Goal: Transaction & Acquisition: Obtain resource

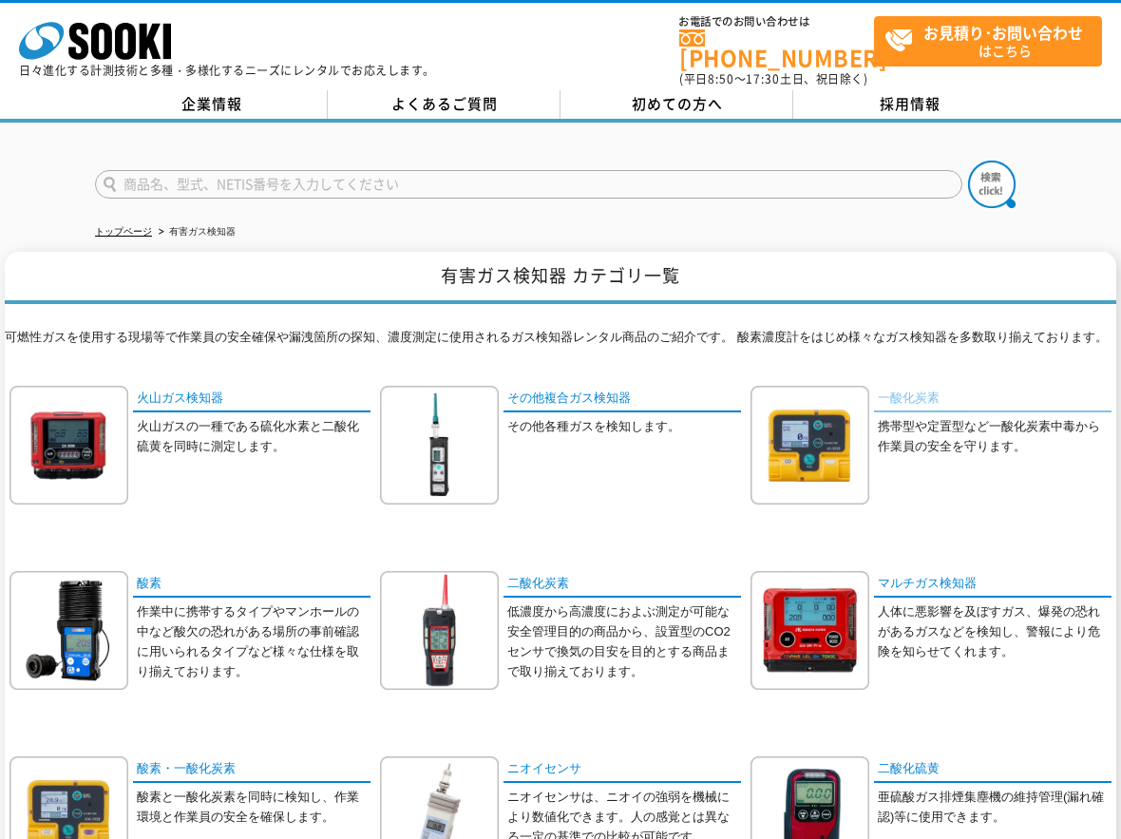
click at [900, 387] on link "一酸化炭素" at bounding box center [992, 400] width 237 height 28
click at [909, 389] on link "一酸化炭素" at bounding box center [992, 400] width 237 height 28
click at [908, 389] on link "一酸化炭素" at bounding box center [992, 400] width 237 height 28
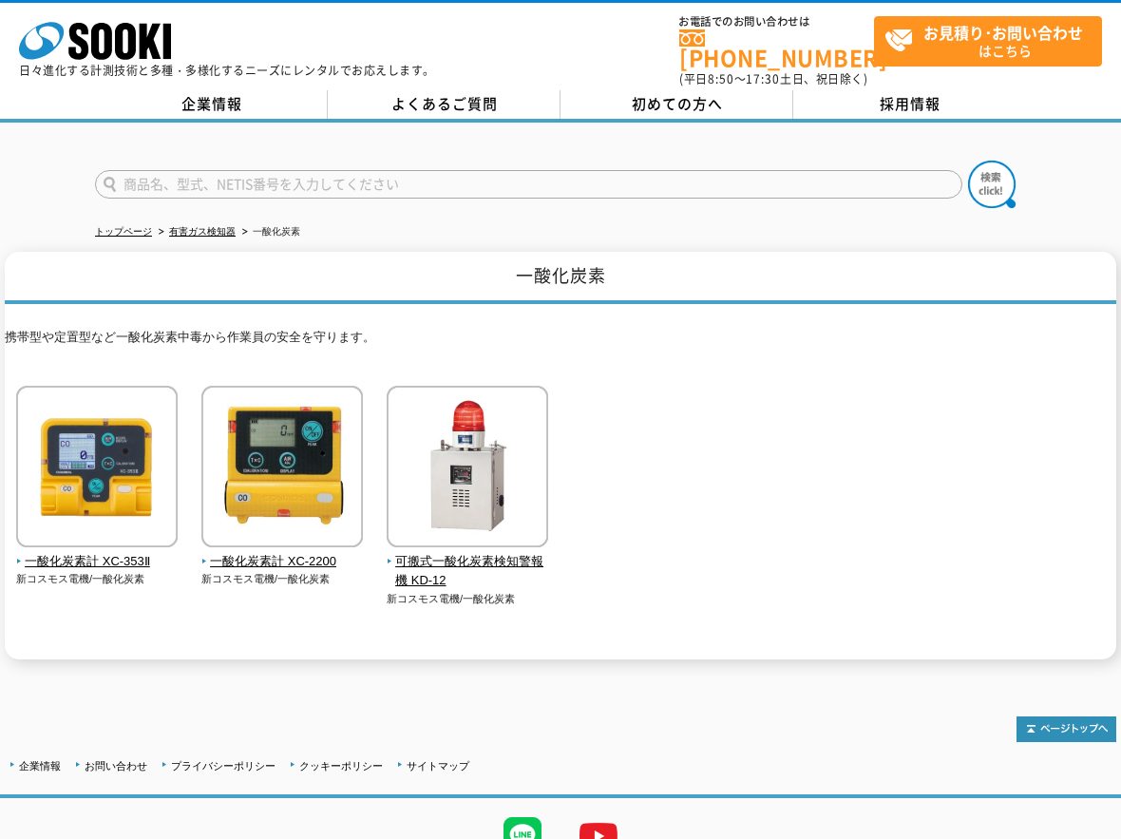
click at [169, 177] on input "text" at bounding box center [528, 184] width 867 height 28
click at [308, 183] on input "text" at bounding box center [528, 184] width 867 height 28
type input "F"
type input "GX-2009"
click at [968, 161] on button at bounding box center [991, 184] width 47 height 47
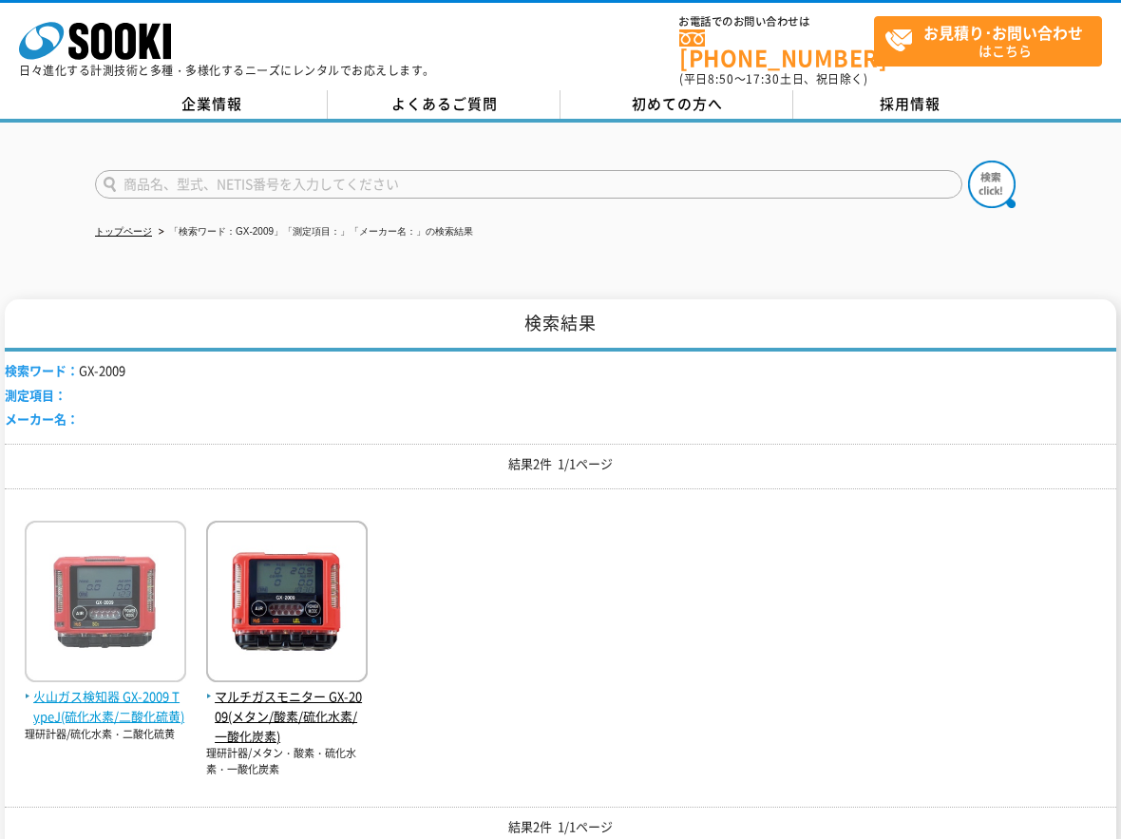
click at [112, 693] on span "火山ガス検知器 GX-2009 TypeJ(硫化水素/二酸化硫黄)" at bounding box center [105, 707] width 161 height 40
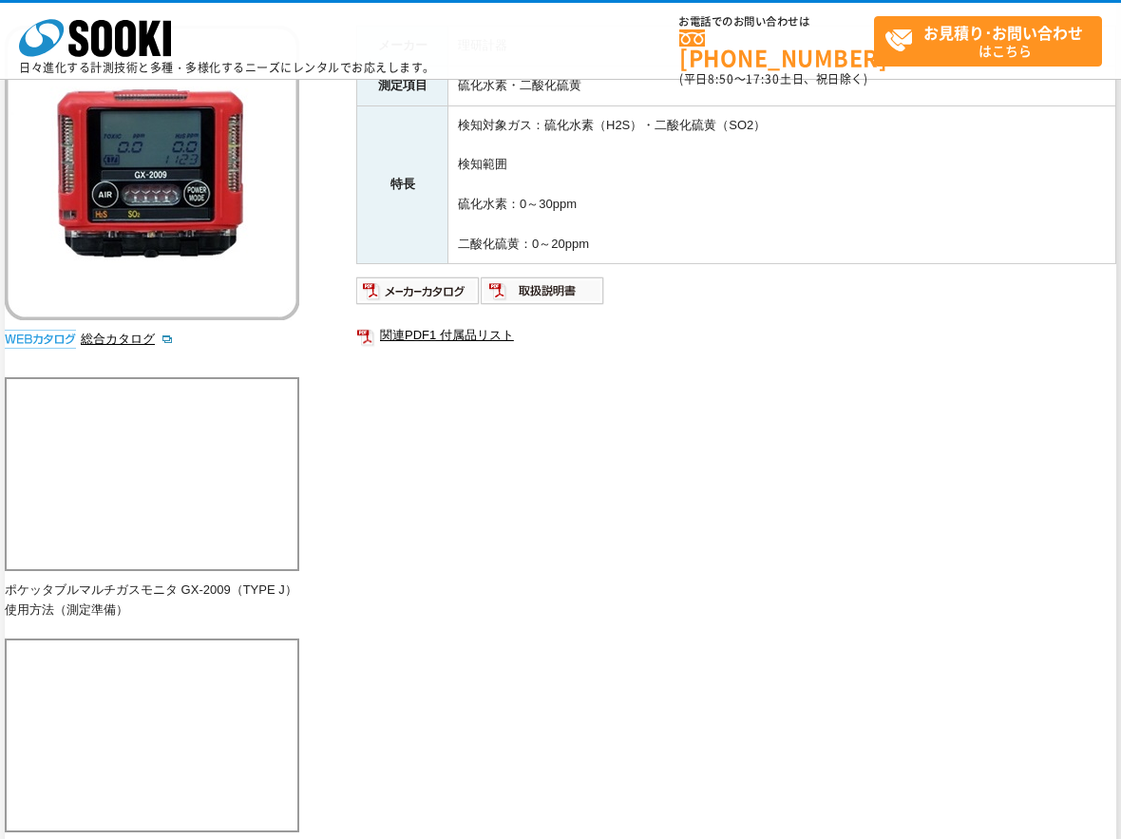
scroll to position [285, 0]
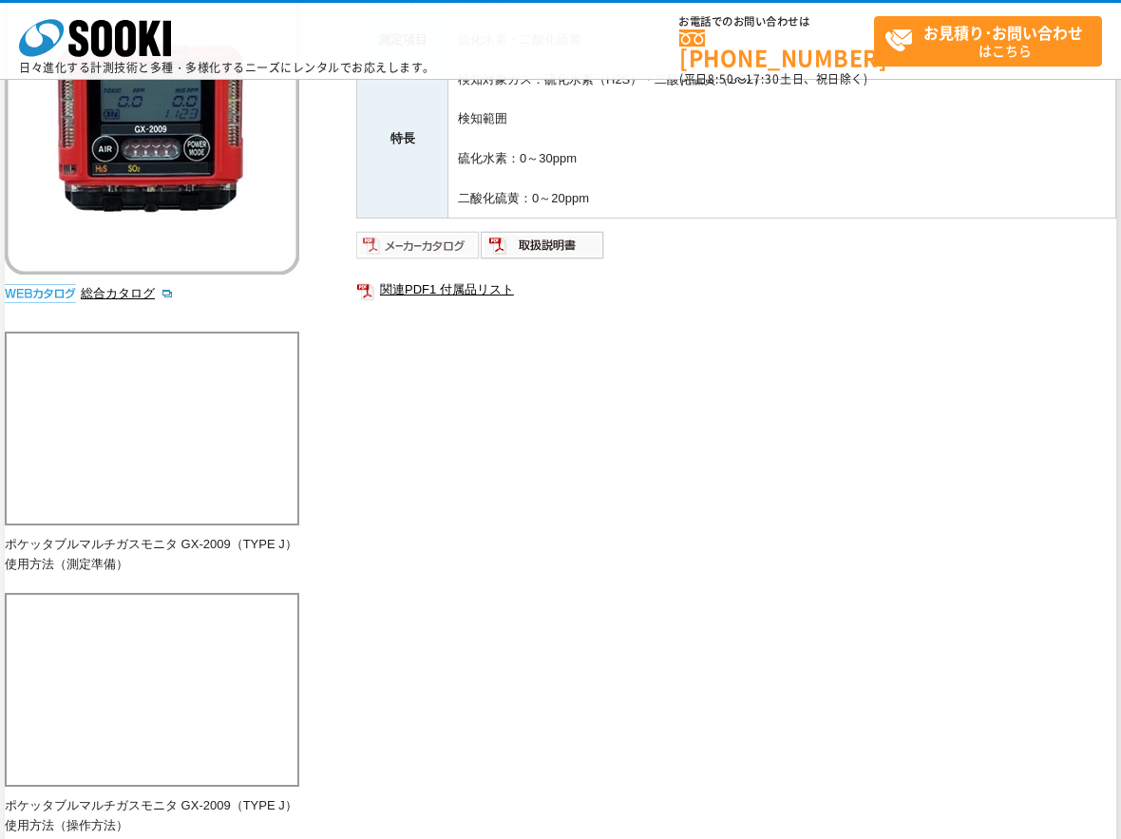
click at [443, 252] on img at bounding box center [418, 245] width 124 height 30
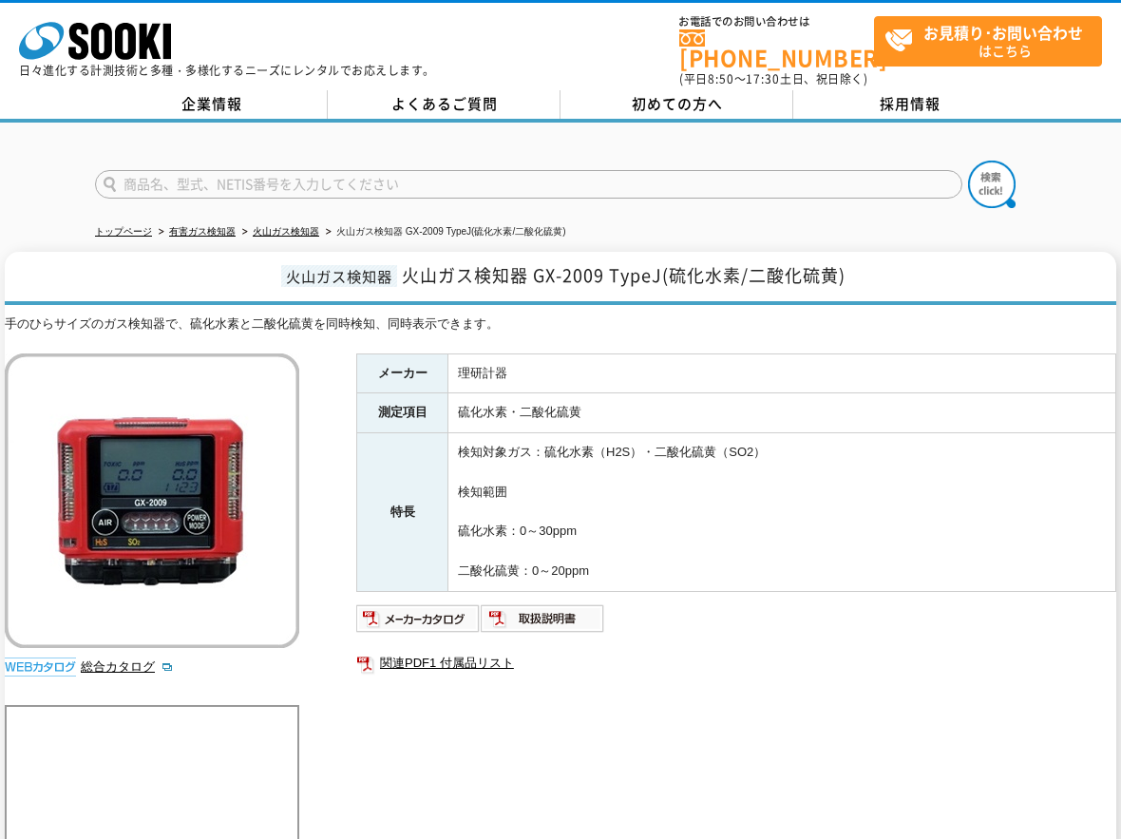
click at [253, 170] on input "text" at bounding box center [528, 184] width 867 height 28
click at [254, 178] on input "text" at bounding box center [528, 184] width 867 height 28
type input "GX-3R"
click at [968, 161] on button at bounding box center [991, 184] width 47 height 47
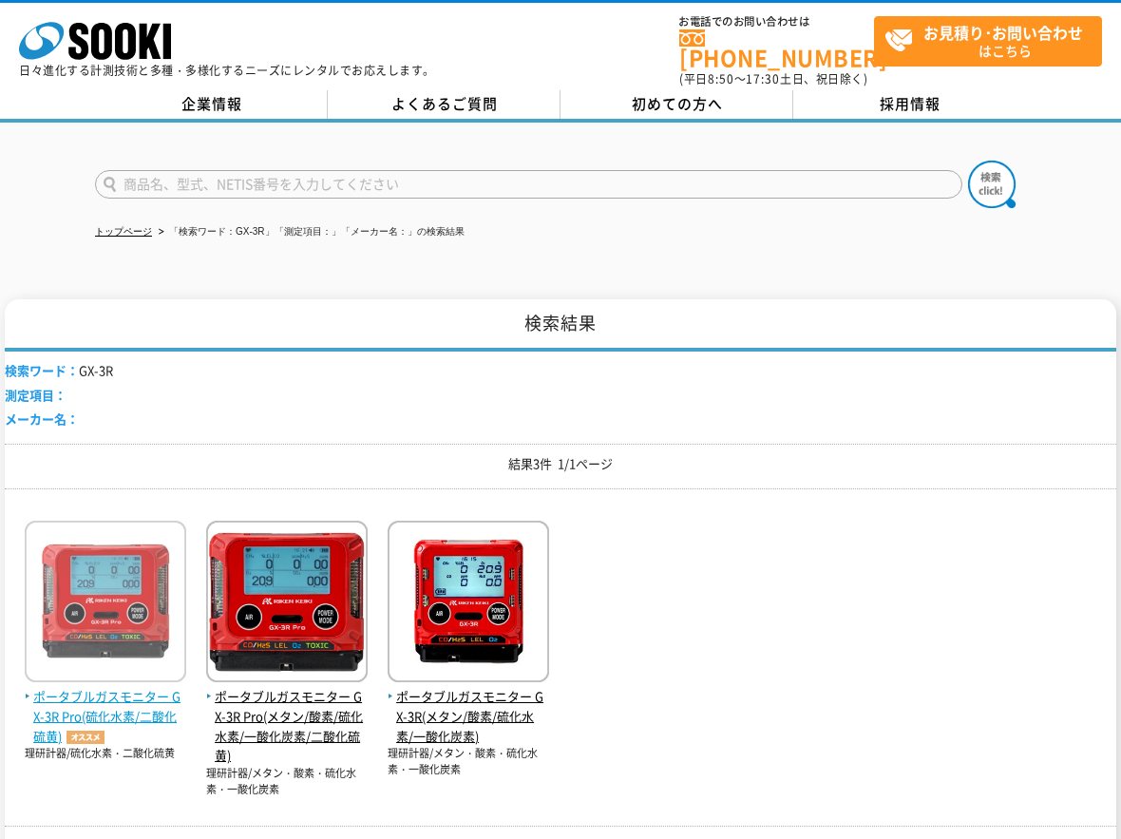
click at [147, 698] on span "ポータブルガスモニター GX-3R Pro(硫化水素/二酸化硫黄)" at bounding box center [105, 716] width 161 height 59
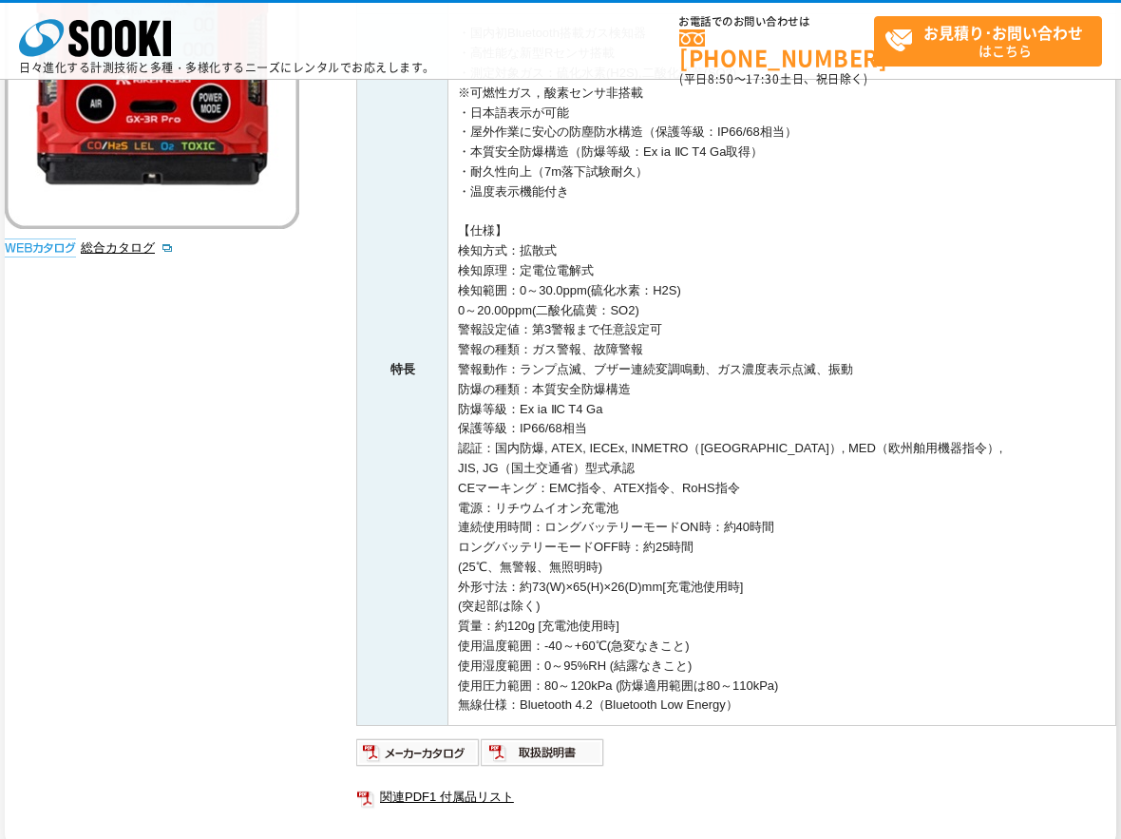
scroll to position [365, 0]
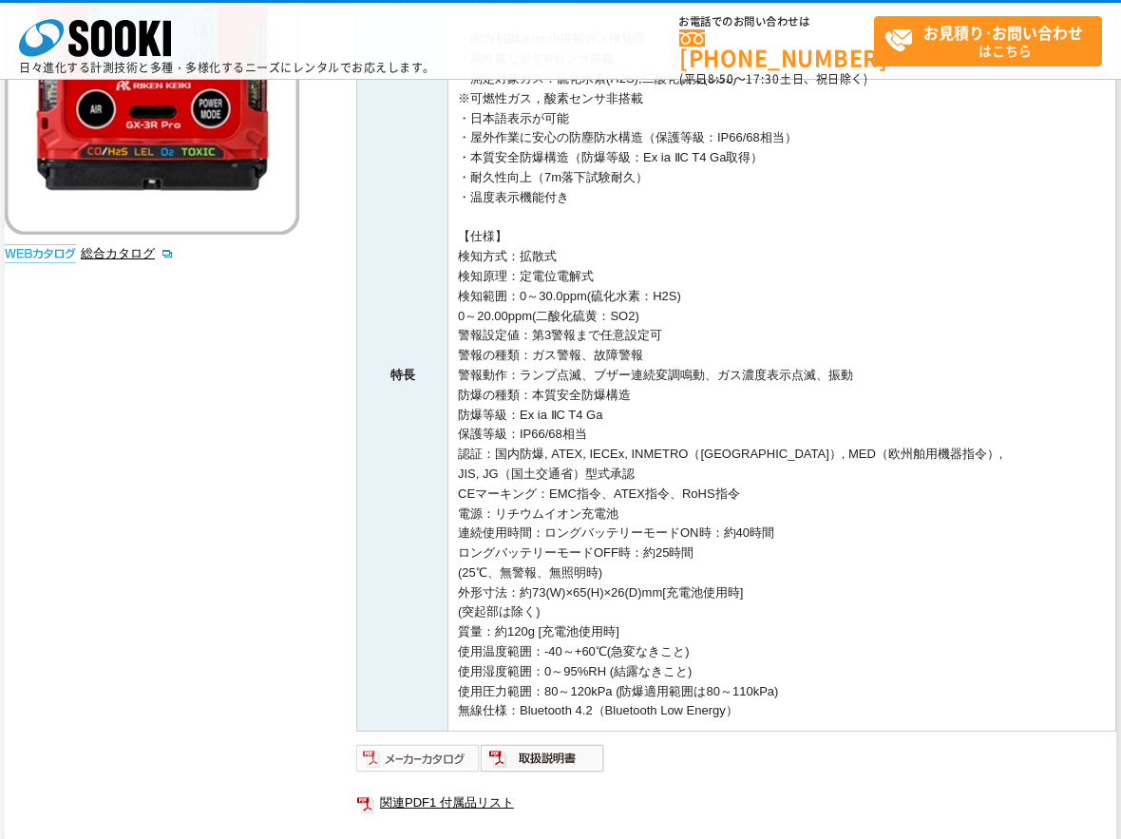
click at [418, 757] on img at bounding box center [418, 758] width 124 height 30
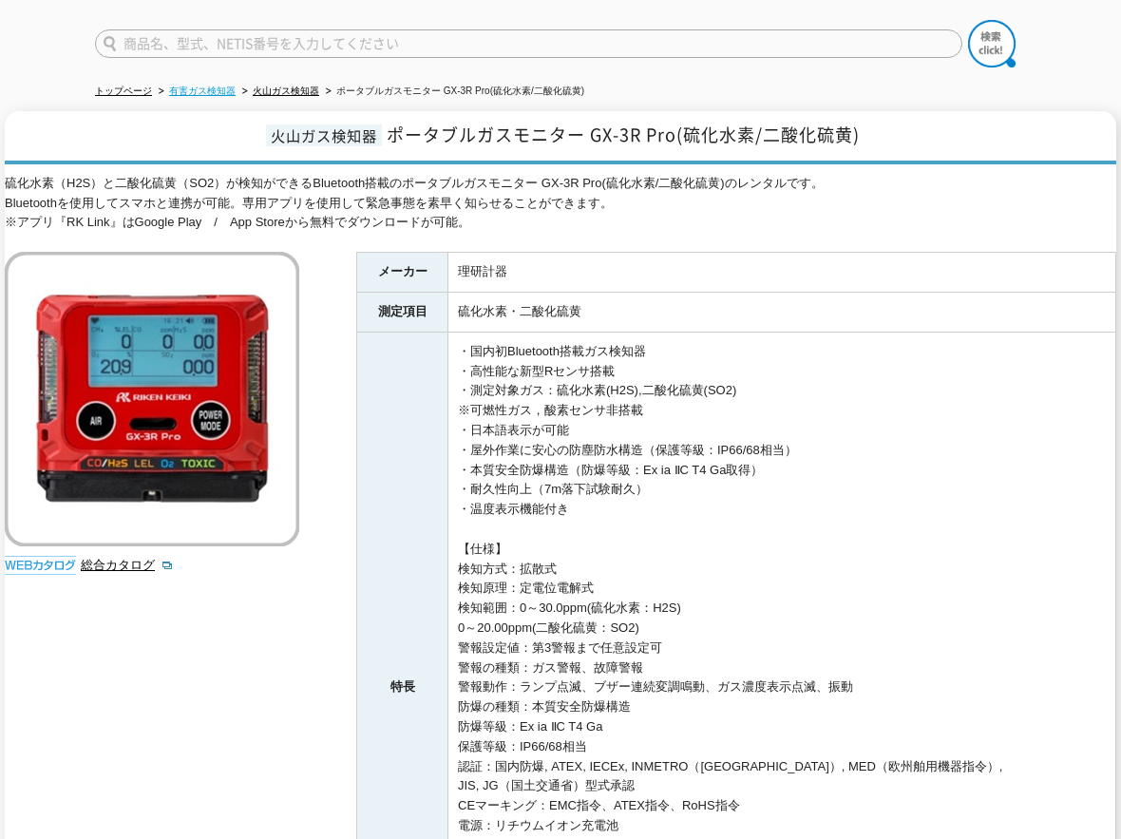
scroll to position [0, 0]
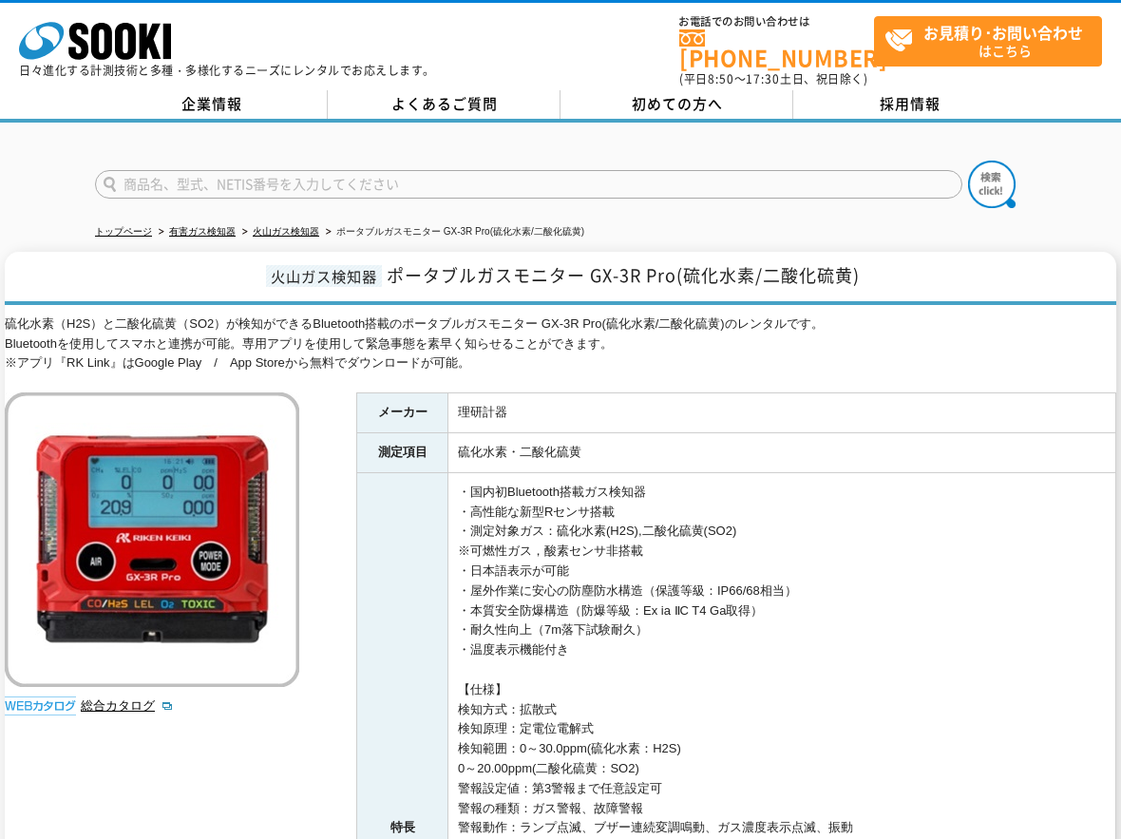
click at [251, 175] on input "text" at bounding box center [528, 184] width 867 height 28
type input "XOS-326"
click at [968, 161] on button at bounding box center [991, 184] width 47 height 47
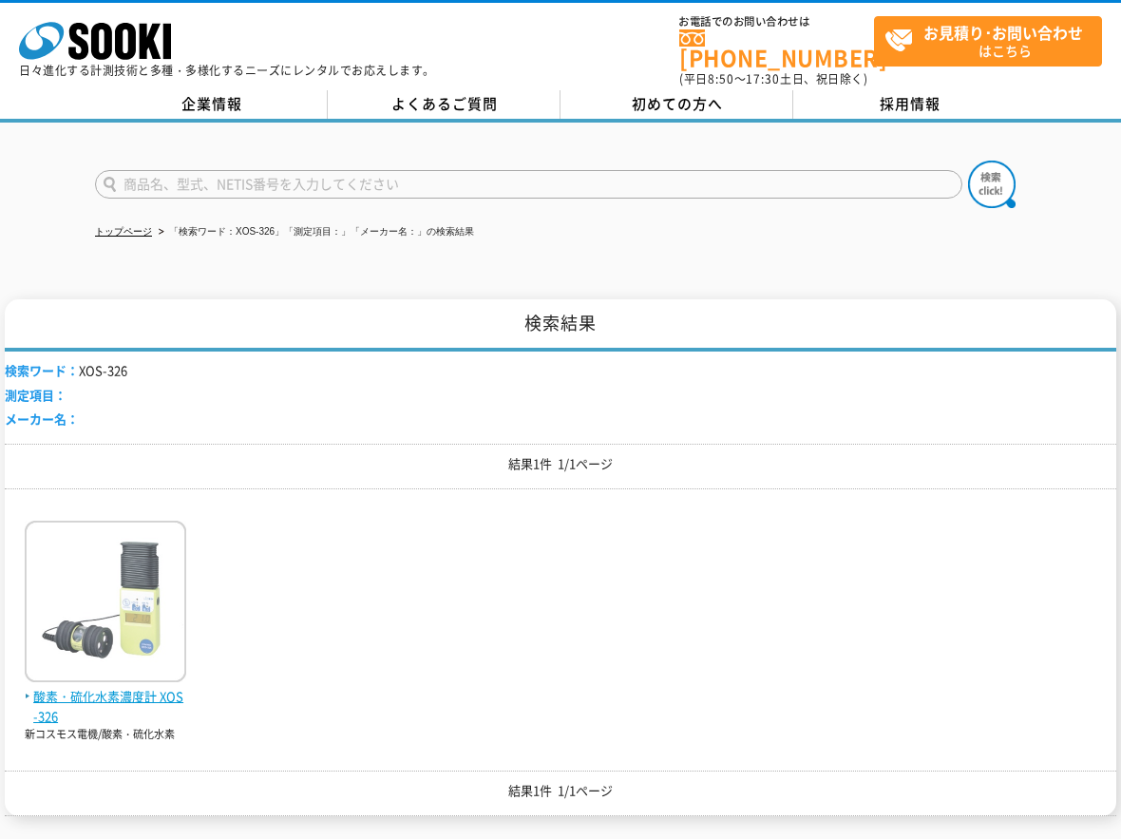
click at [124, 691] on span "酸素・硫化水素濃度計 XOS-326" at bounding box center [105, 707] width 161 height 40
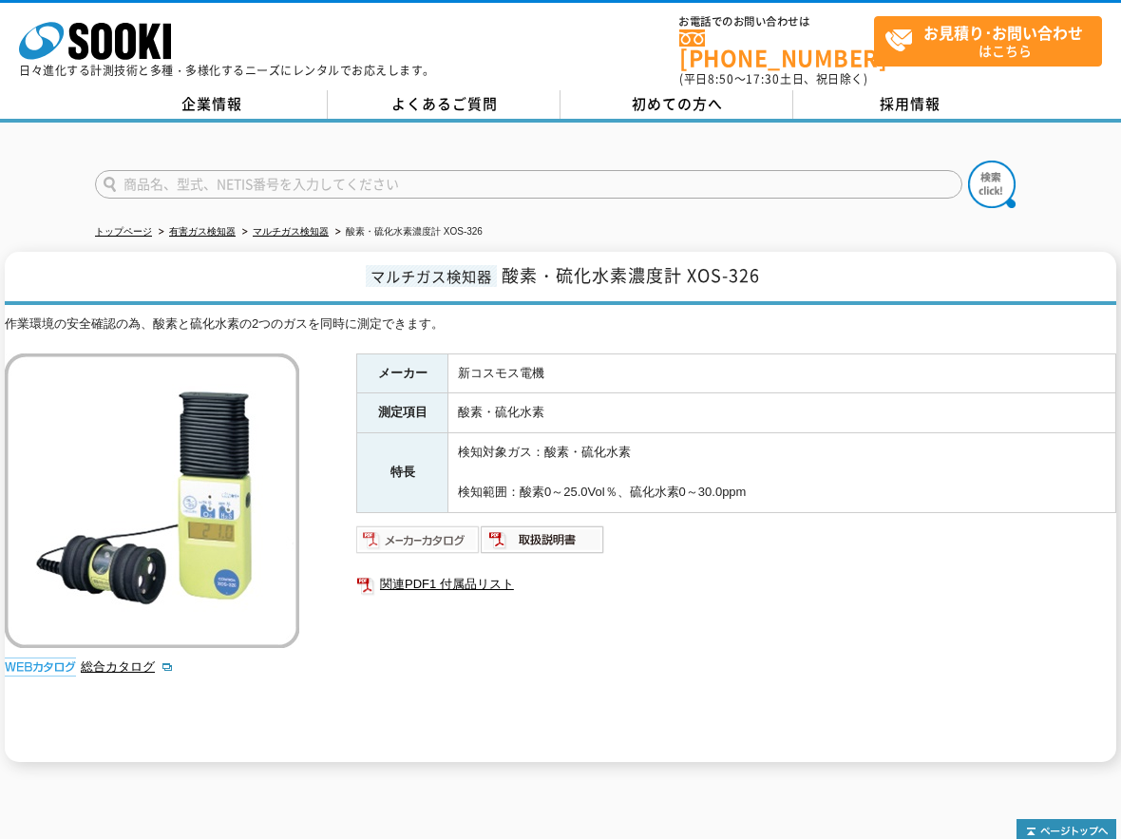
click at [414, 524] on img at bounding box center [418, 539] width 124 height 30
click at [361, 180] on input "text" at bounding box center [528, 184] width 867 height 28
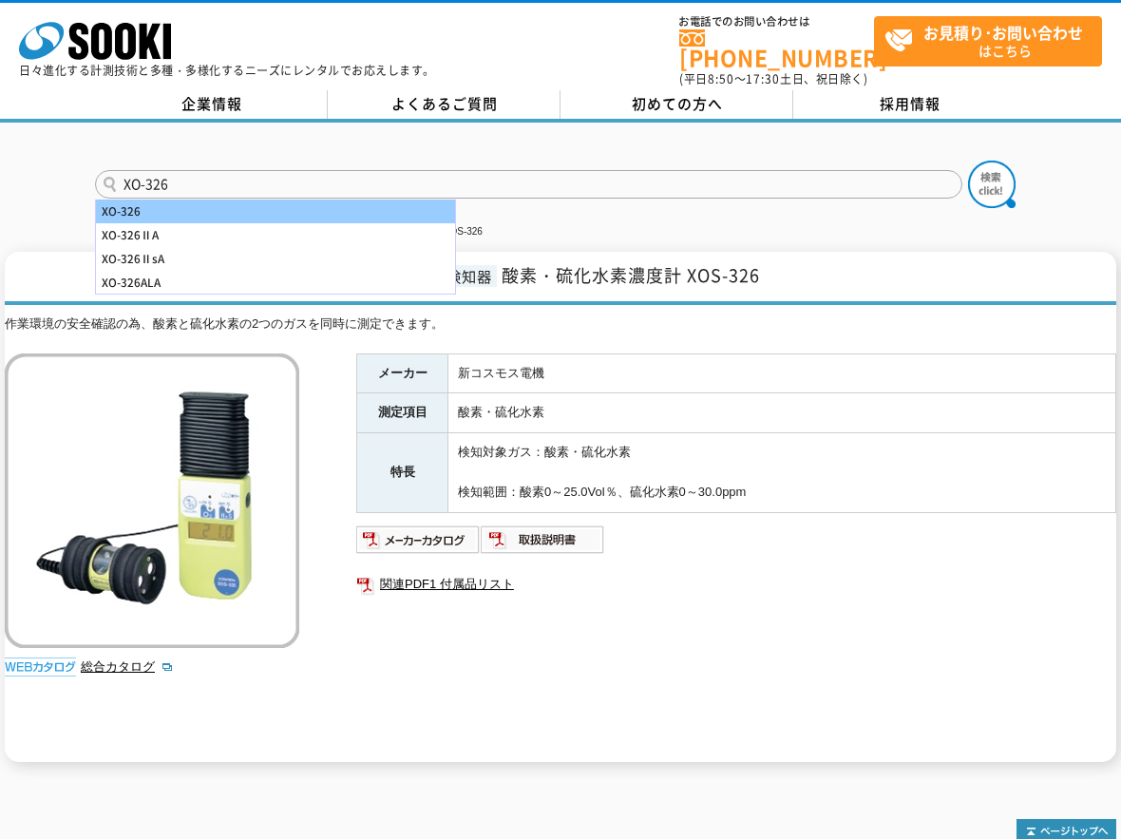
type input "XO-326"
click at [188, 199] on div "XO-326" at bounding box center [275, 211] width 359 height 24
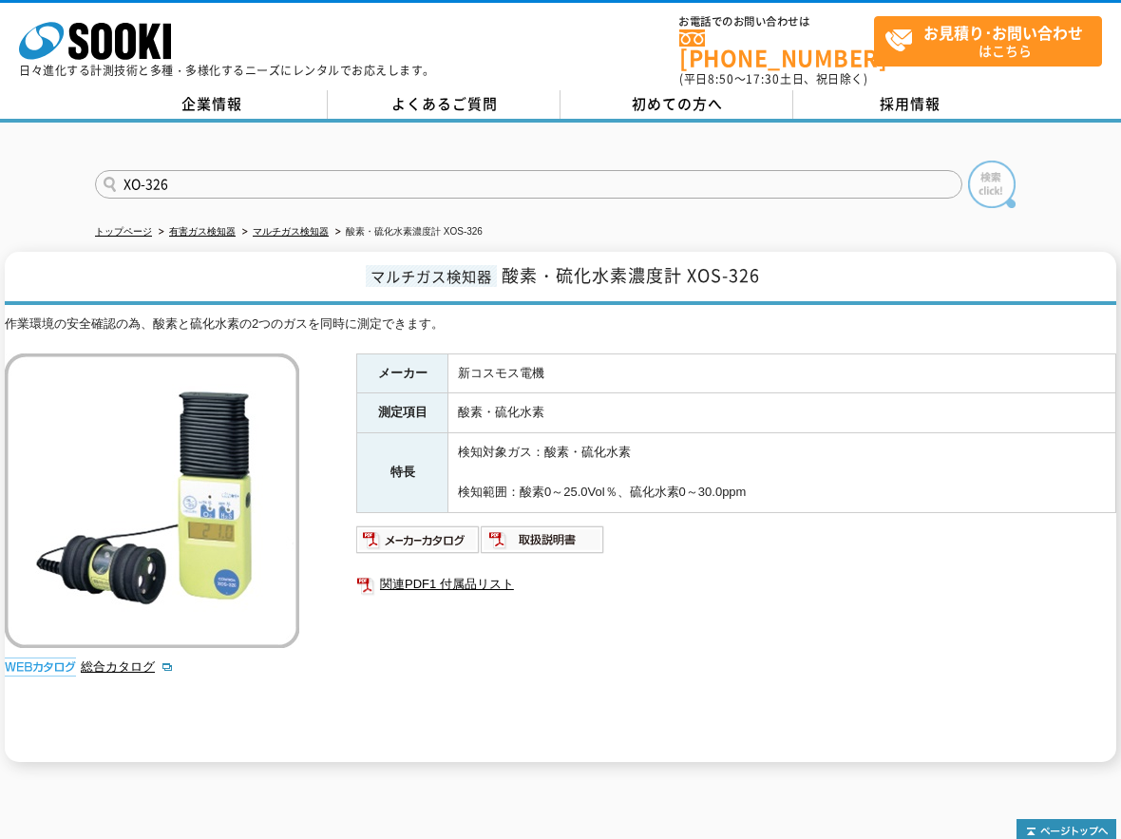
click at [991, 181] on img at bounding box center [991, 184] width 47 height 47
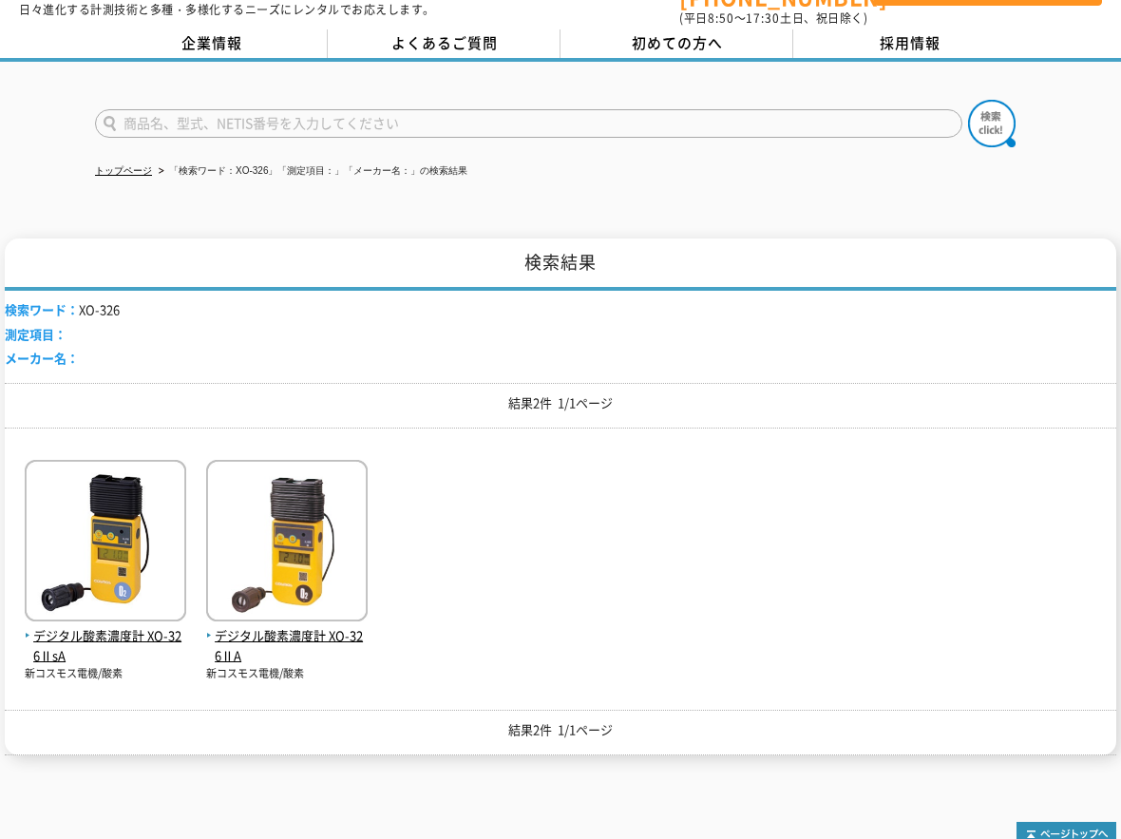
scroll to position [95, 0]
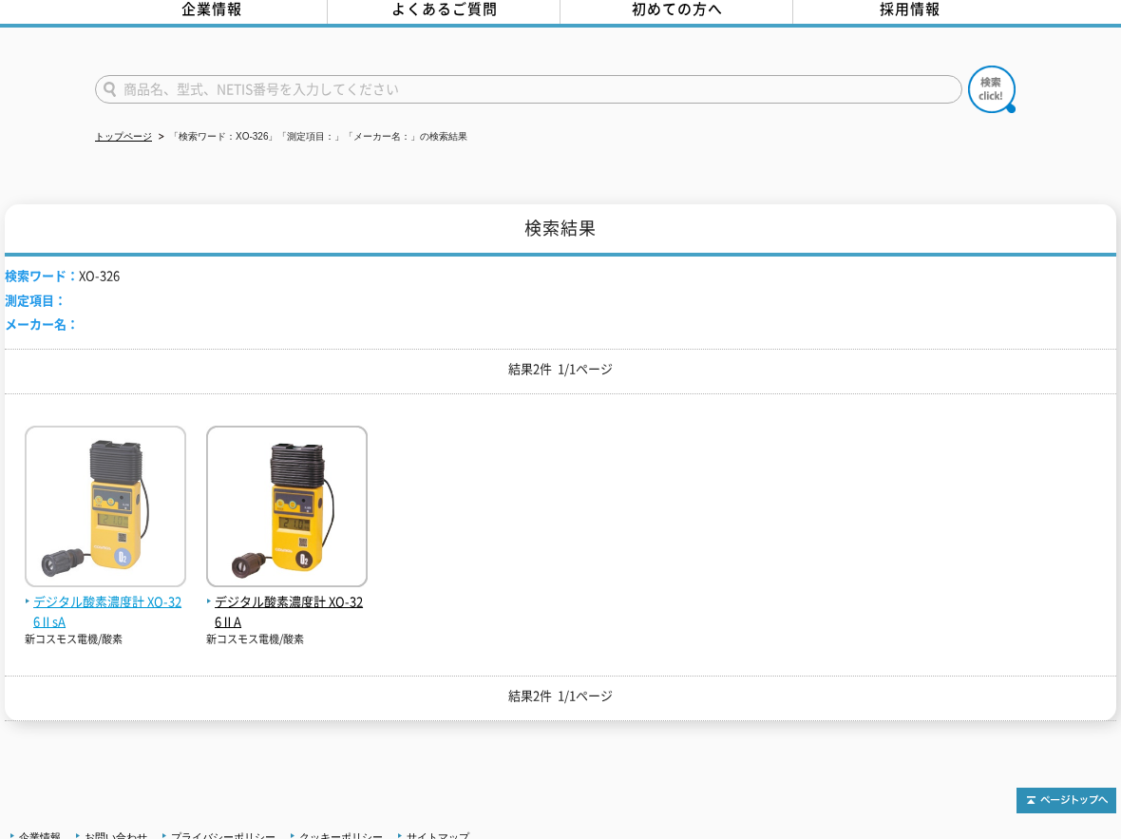
click at [101, 602] on span "デジタル酸素濃度計 XO-326ⅡsA" at bounding box center [105, 612] width 161 height 40
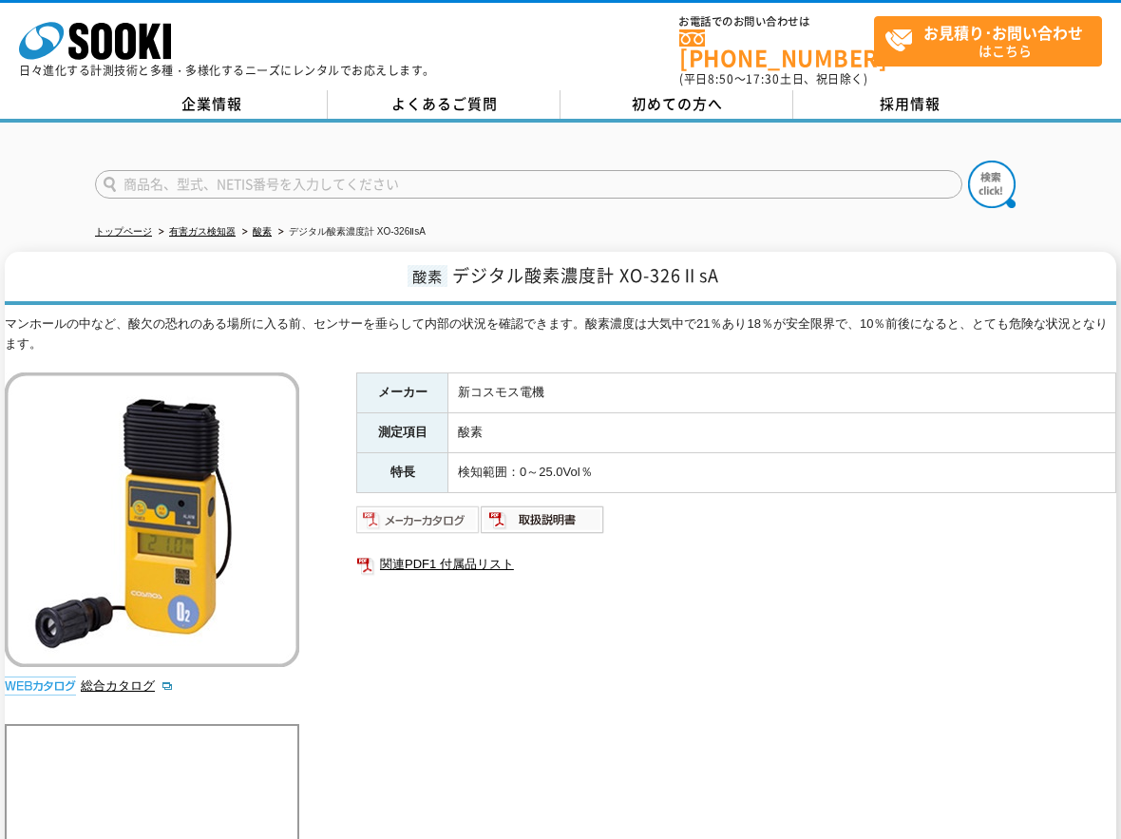
click at [426, 512] on img at bounding box center [418, 519] width 124 height 30
click at [413, 177] on input "text" at bounding box center [528, 184] width 867 height 28
type input "GX-3R"
click at [1004, 175] on img at bounding box center [991, 184] width 47 height 47
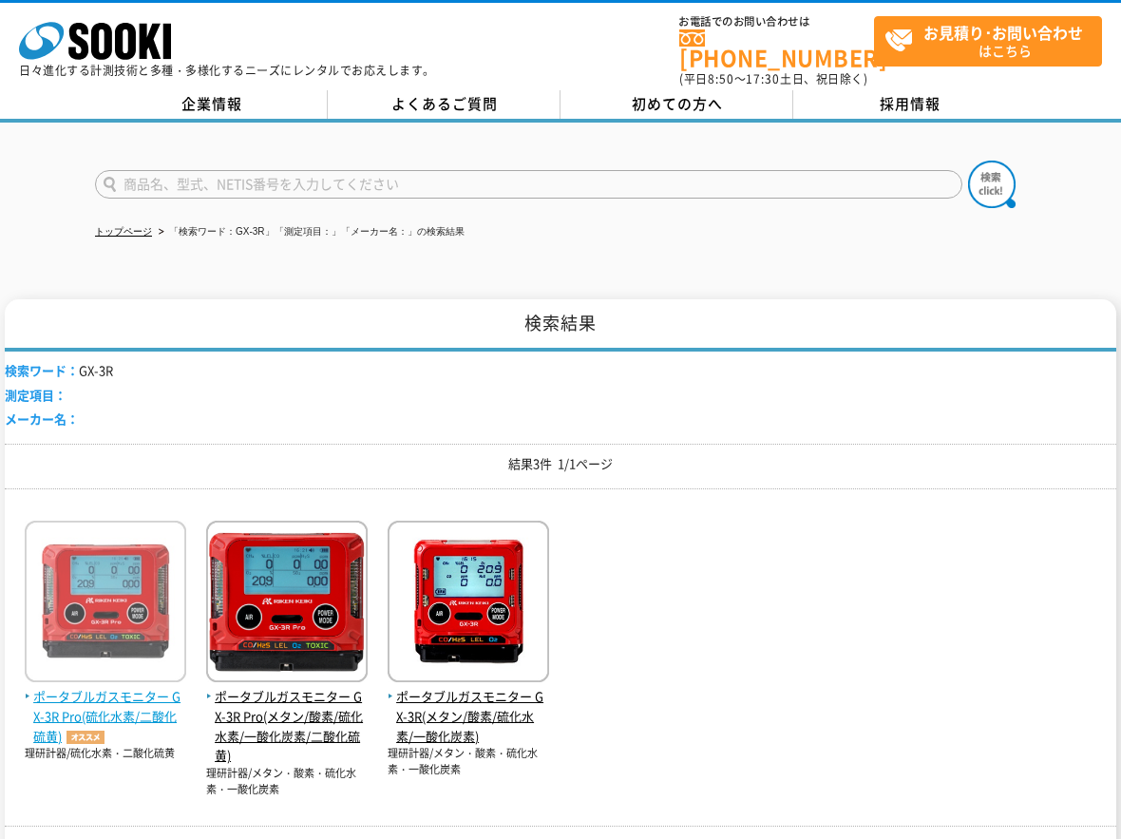
click at [129, 561] on img at bounding box center [105, 604] width 161 height 166
click at [130, 561] on img at bounding box center [105, 604] width 161 height 166
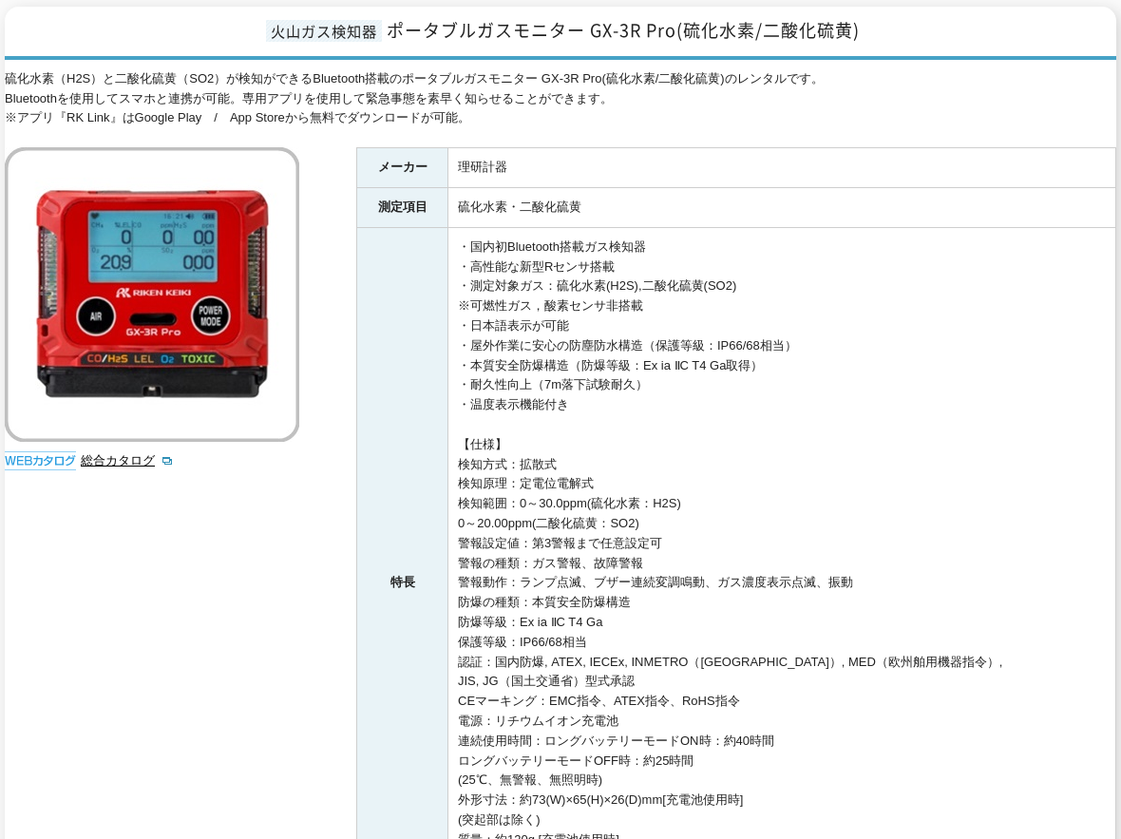
scroll to position [650, 0]
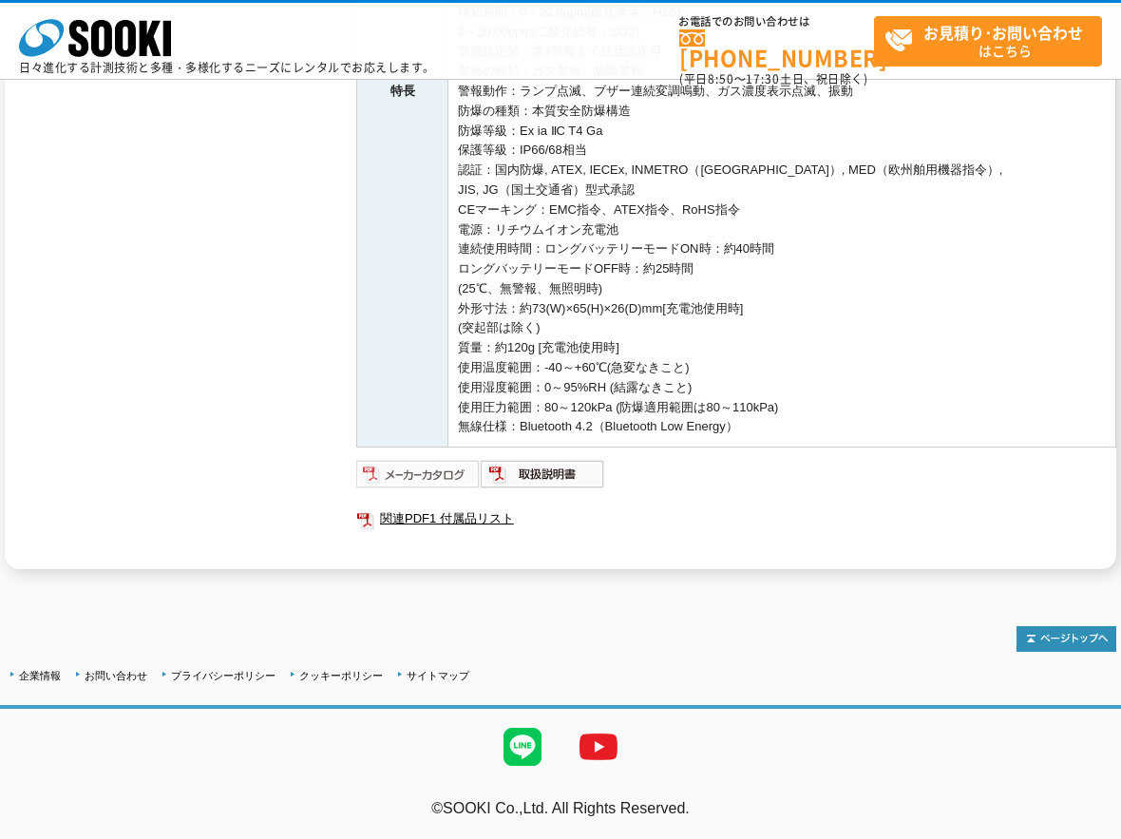
click at [444, 472] on img at bounding box center [418, 474] width 124 height 30
